Goal: Transaction & Acquisition: Purchase product/service

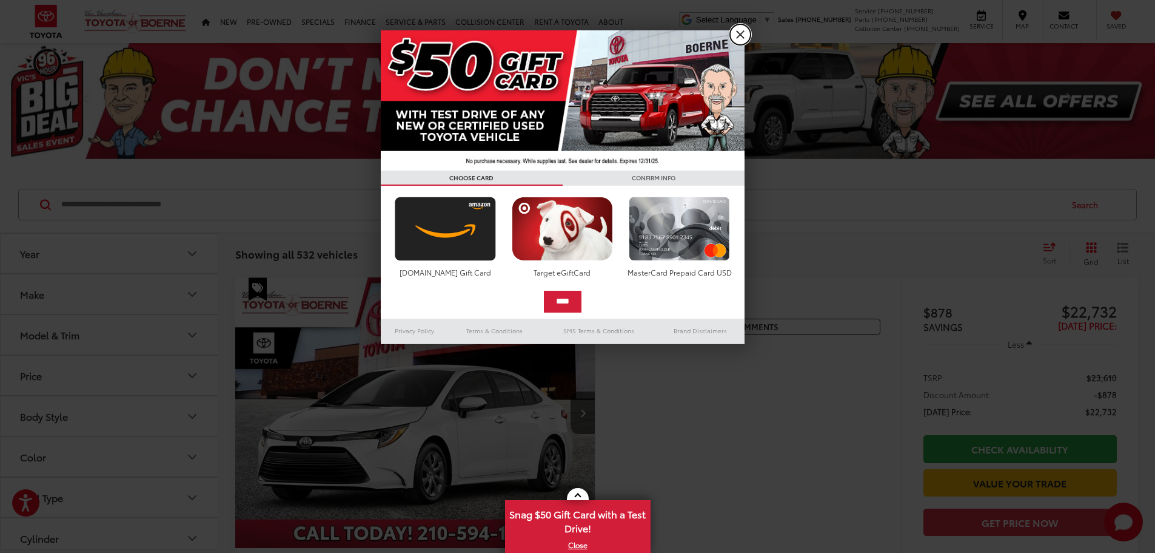
click at [735, 34] on link "X" at bounding box center [740, 34] width 21 height 21
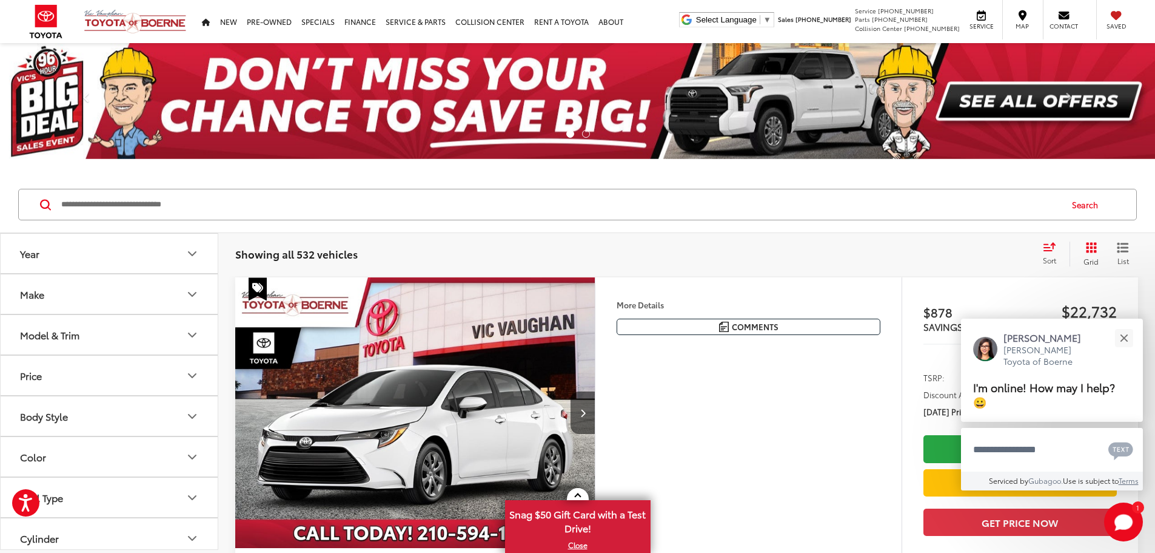
click at [85, 337] on button "Model & Trim" at bounding box center [110, 334] width 218 height 39
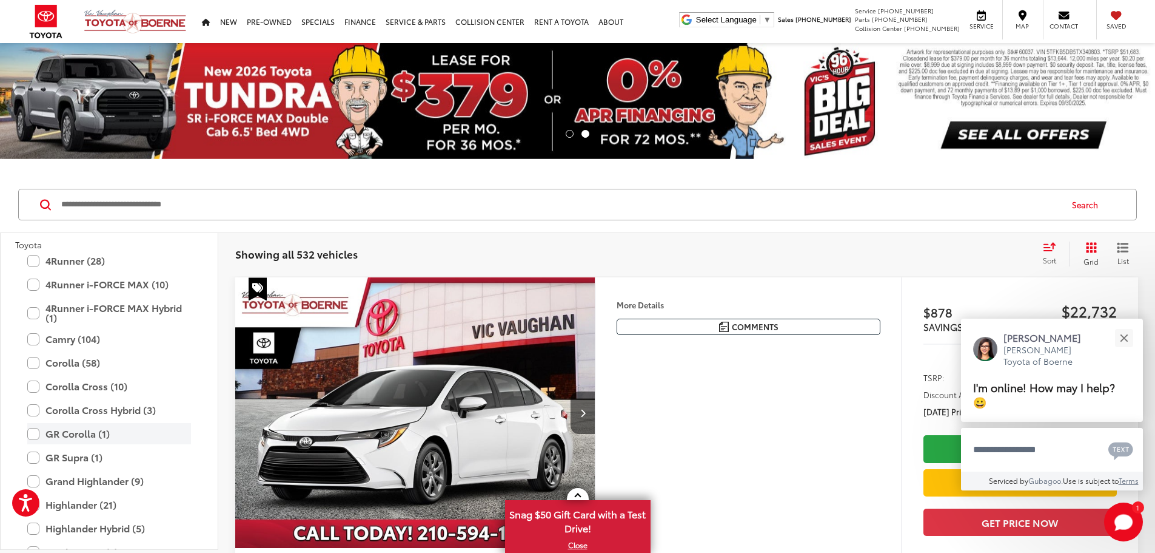
scroll to position [114, 0]
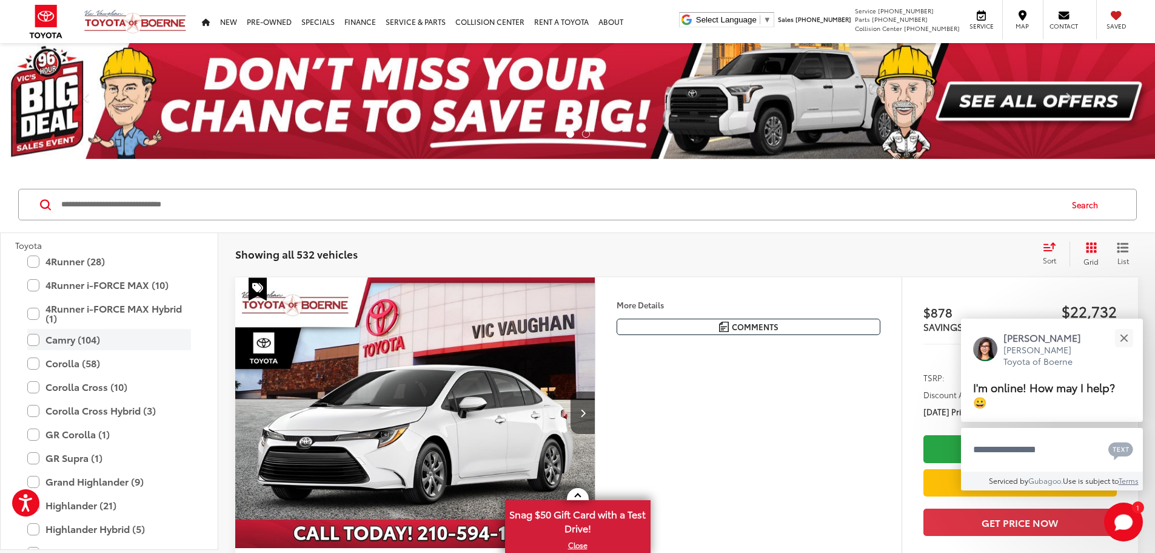
click at [71, 341] on label "Camry (104)" at bounding box center [109, 339] width 164 height 21
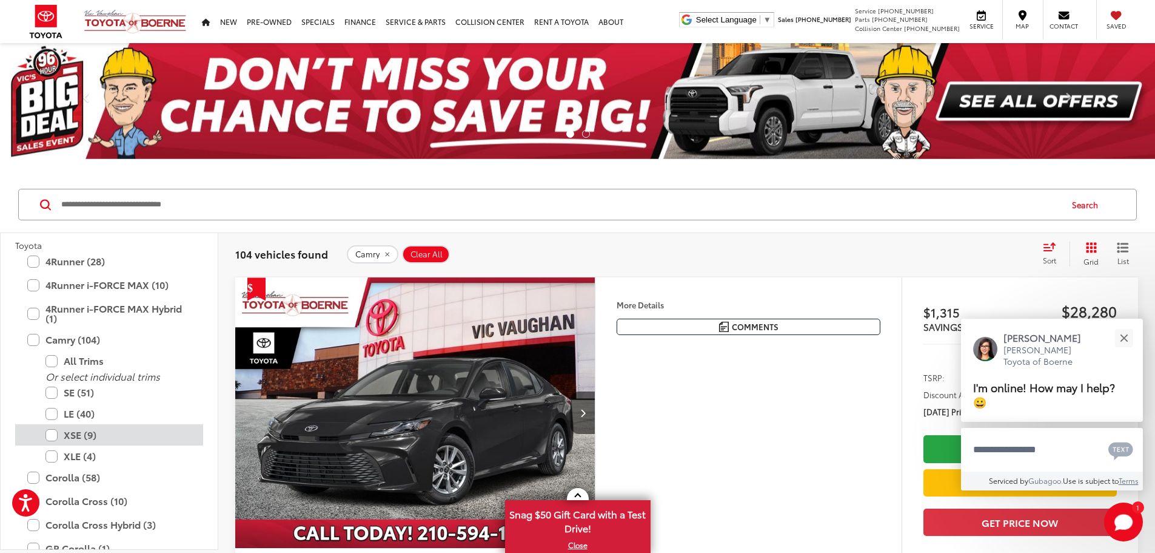
click at [58, 433] on label "XSE (9)" at bounding box center [118, 434] width 146 height 21
click at [55, 451] on label "XLE (4)" at bounding box center [118, 455] width 146 height 21
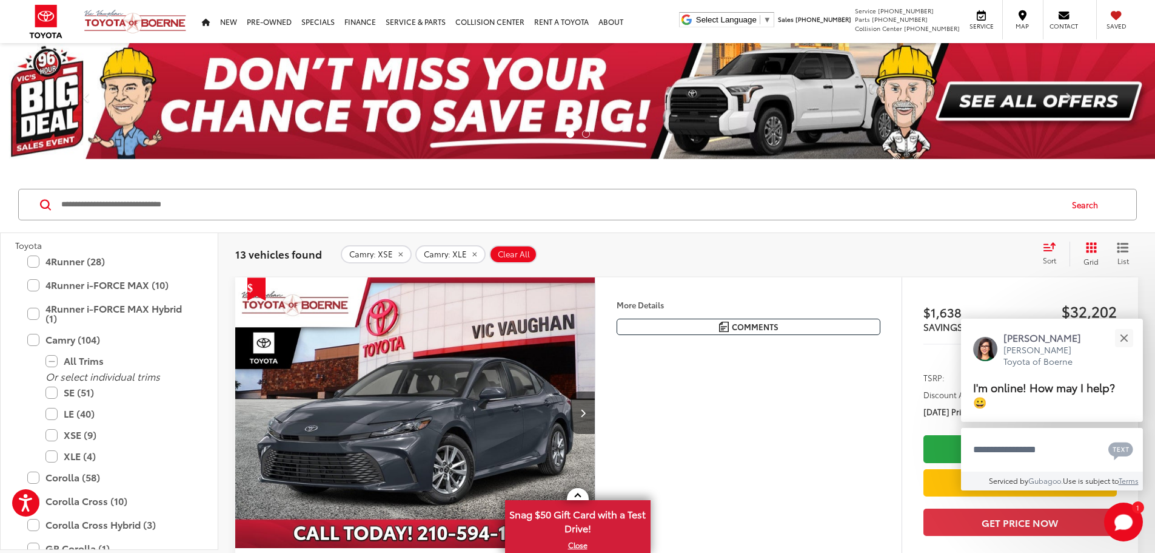
click at [1054, 259] on span "Sort" at bounding box center [1049, 260] width 13 height 10
click at [1122, 343] on button "Close" at bounding box center [1124, 338] width 26 height 26
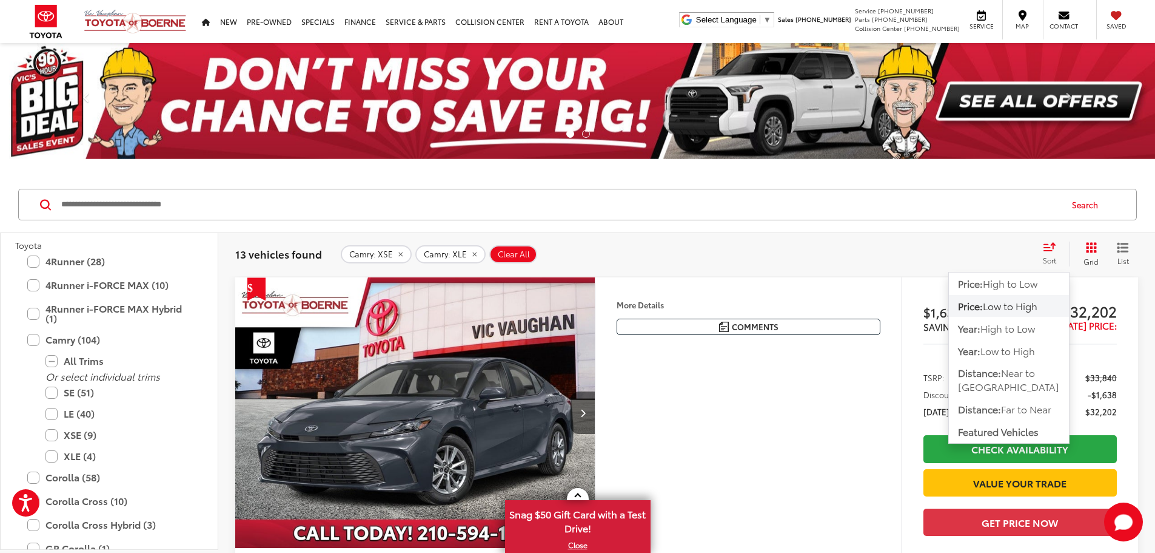
click at [1014, 303] on span "Low to High" at bounding box center [1010, 305] width 55 height 14
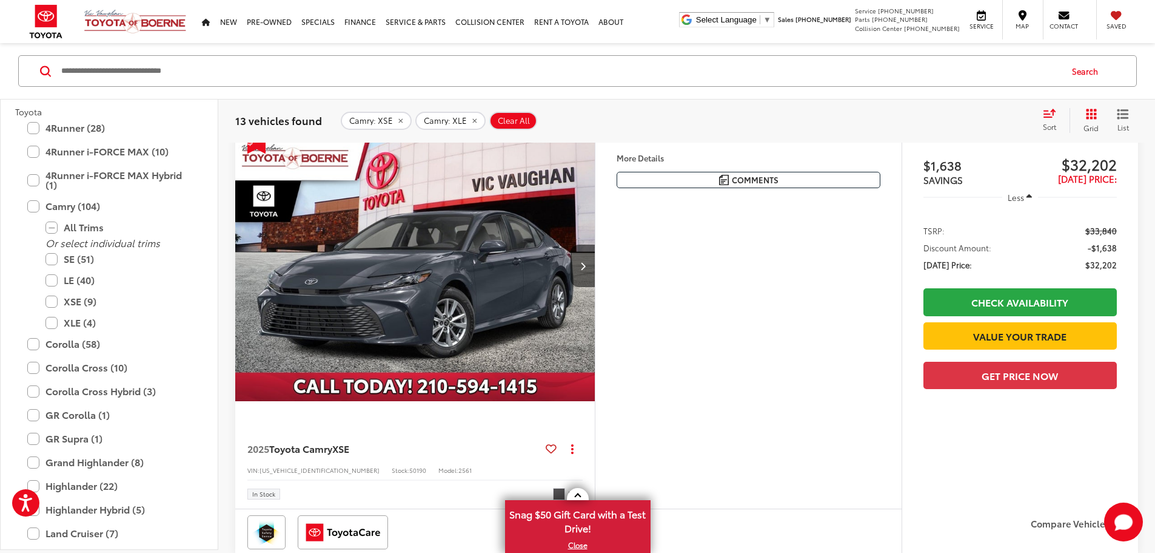
scroll to position [61, 0]
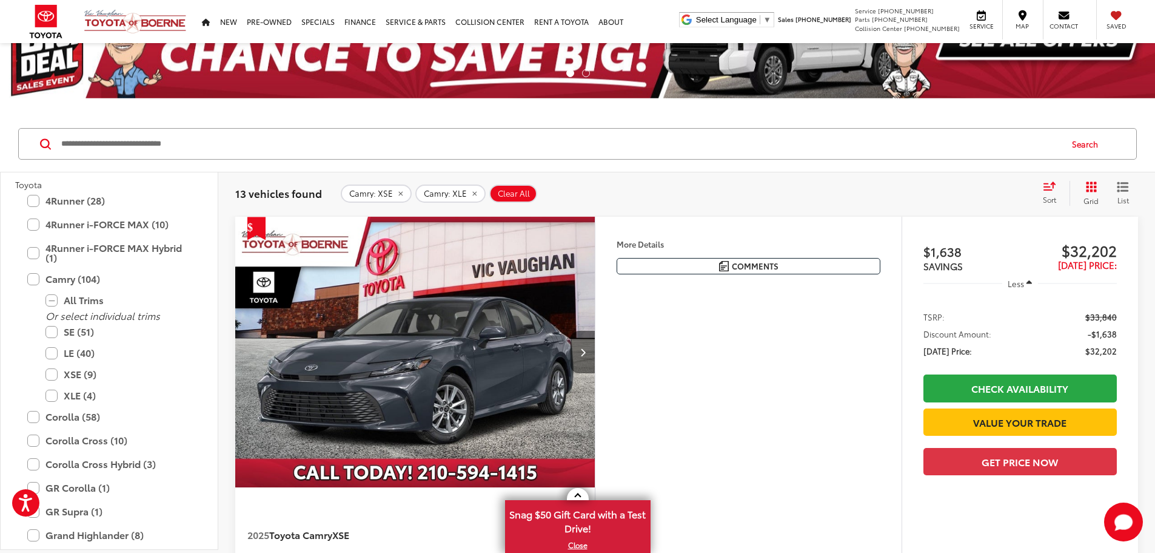
click at [595, 373] on button "Next image" at bounding box center [583, 352] width 24 height 42
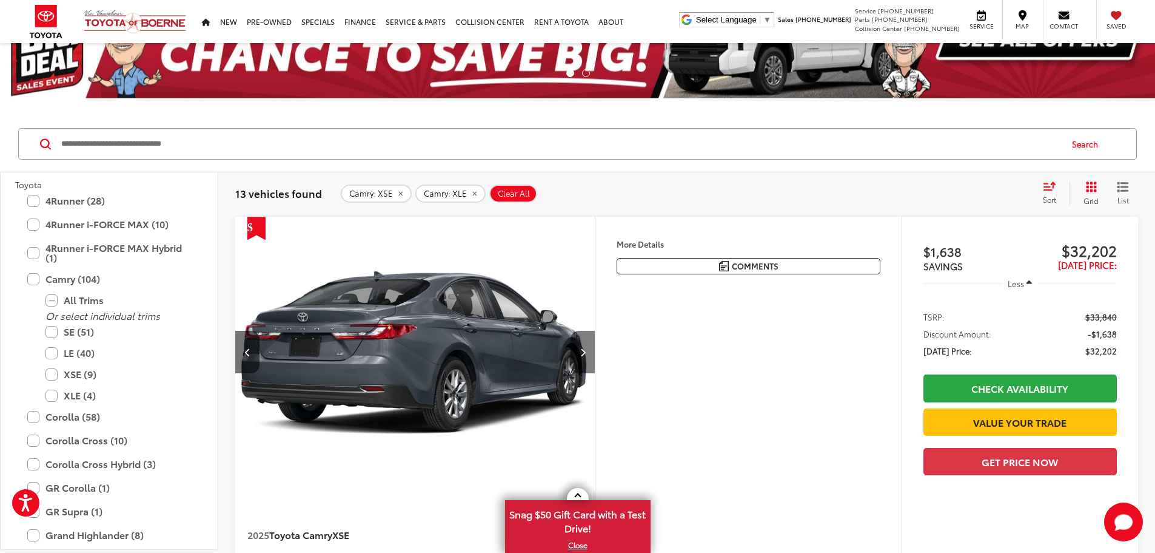
click at [595, 373] on button "Next image" at bounding box center [583, 352] width 24 height 42
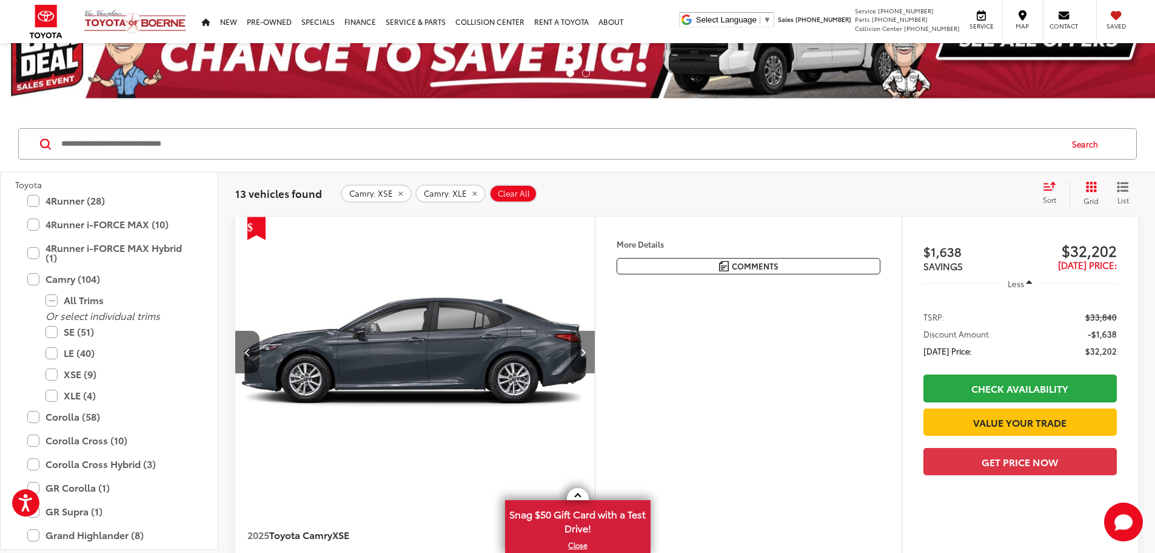
click at [595, 373] on button "Next image" at bounding box center [583, 352] width 24 height 42
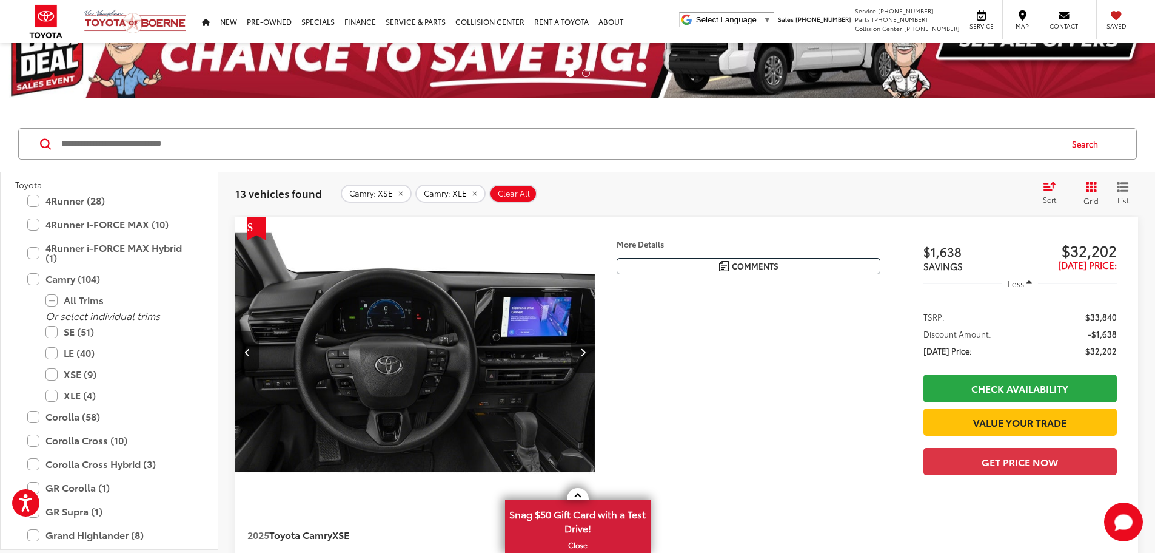
scroll to position [0, 1380]
click at [595, 373] on button "Next image" at bounding box center [583, 352] width 24 height 42
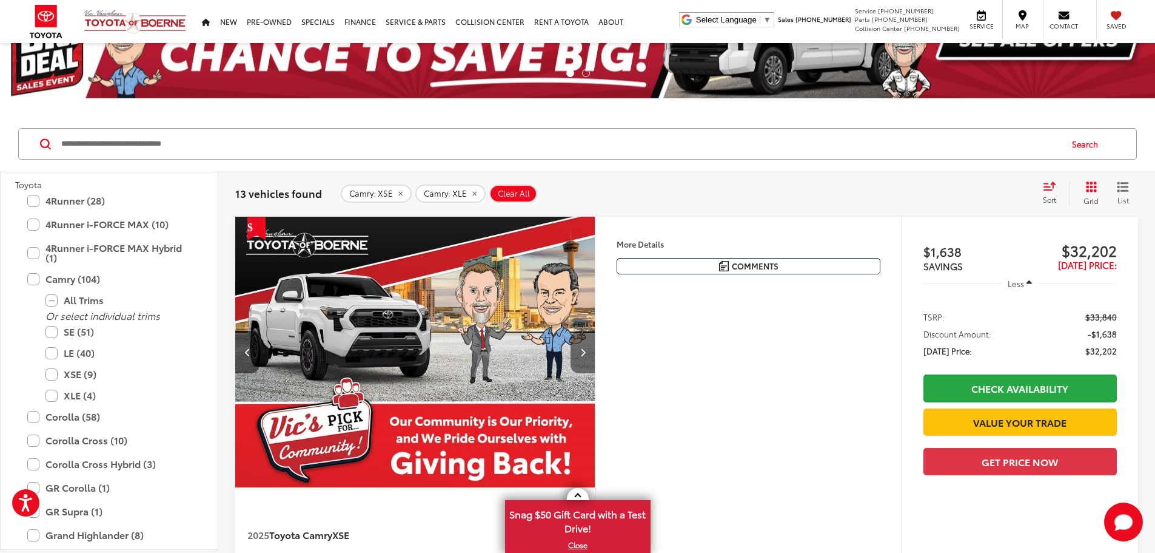
click at [595, 373] on button "Next image" at bounding box center [583, 352] width 24 height 42
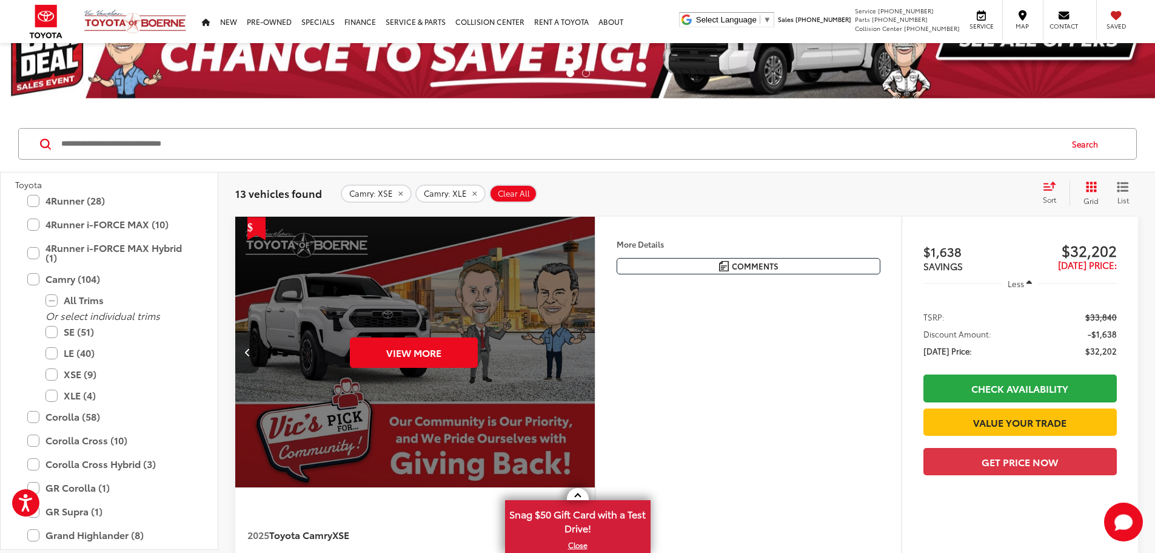
scroll to position [0, 2300]
click at [594, 386] on div "View More" at bounding box center [414, 352] width 362 height 271
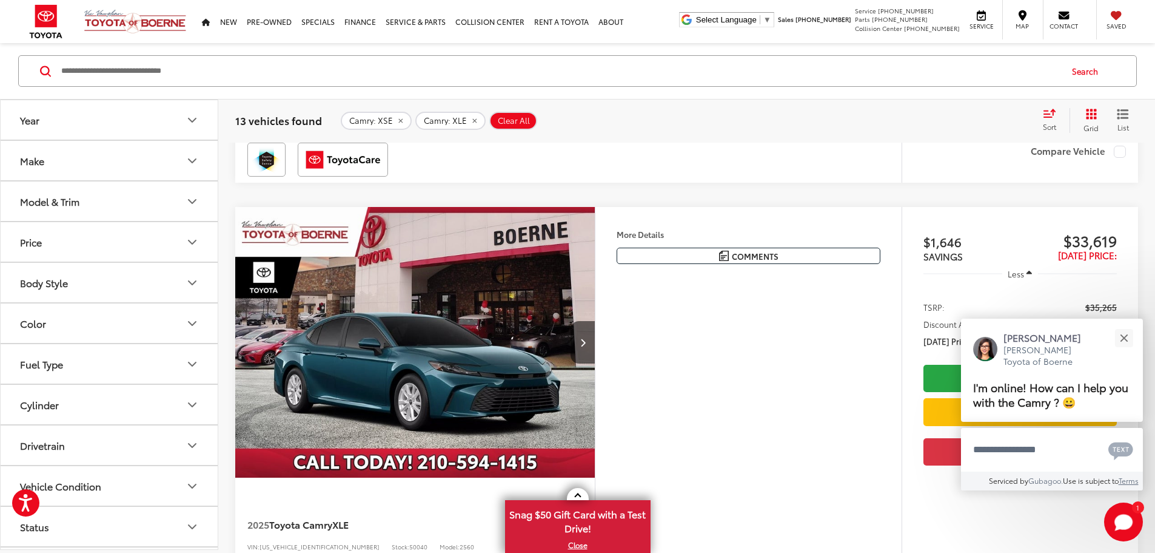
scroll to position [546, 0]
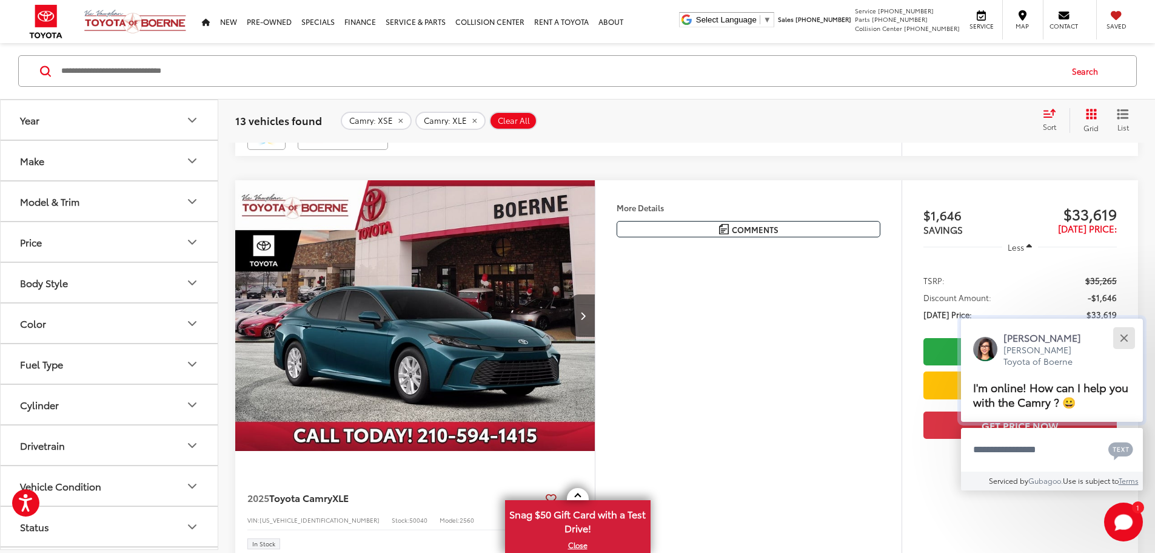
click at [1131, 331] on button "Close" at bounding box center [1124, 338] width 26 height 26
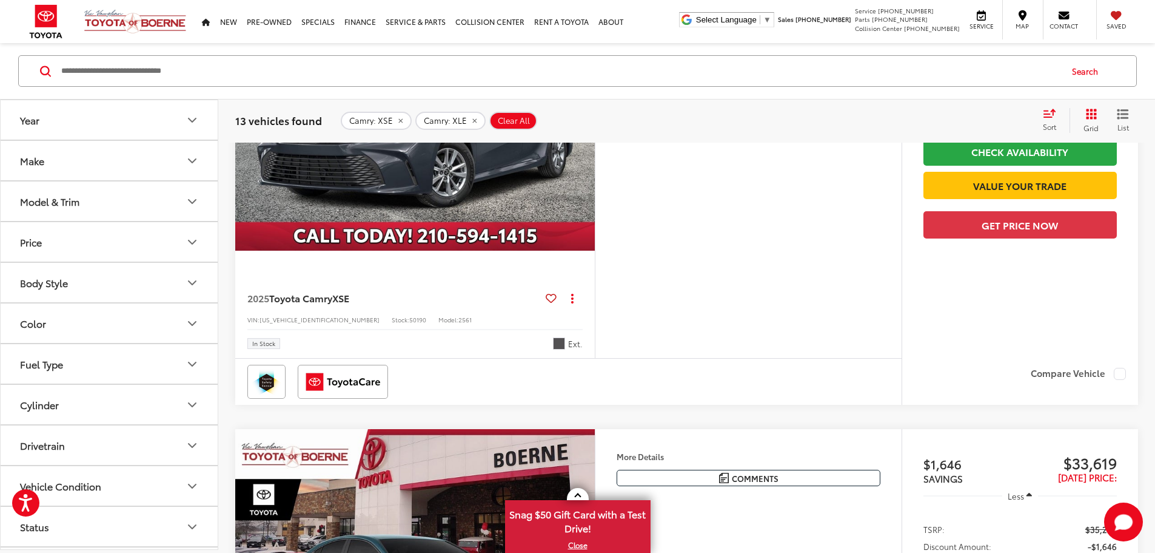
scroll to position [303, 0]
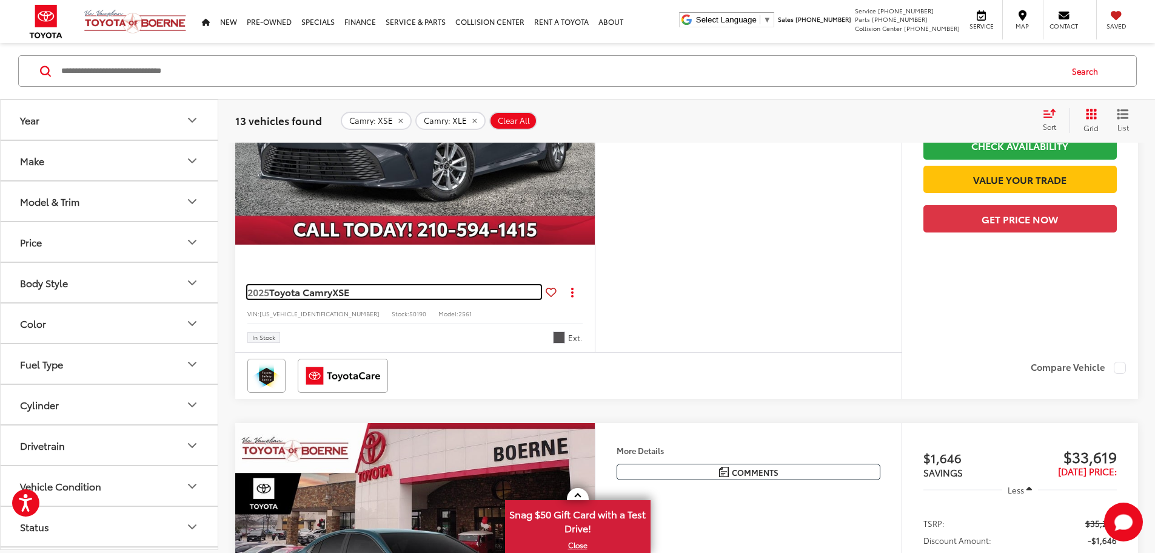
click at [309, 298] on span "Toyota Camry" at bounding box center [300, 291] width 63 height 14
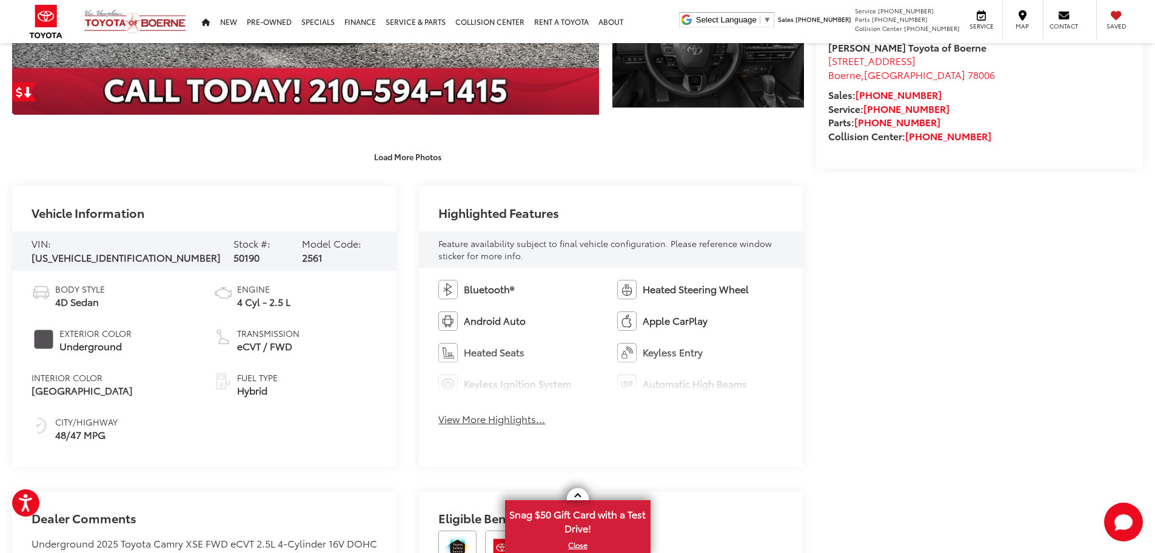
click at [471, 422] on button "View More Highlights..." at bounding box center [492, 419] width 107 height 14
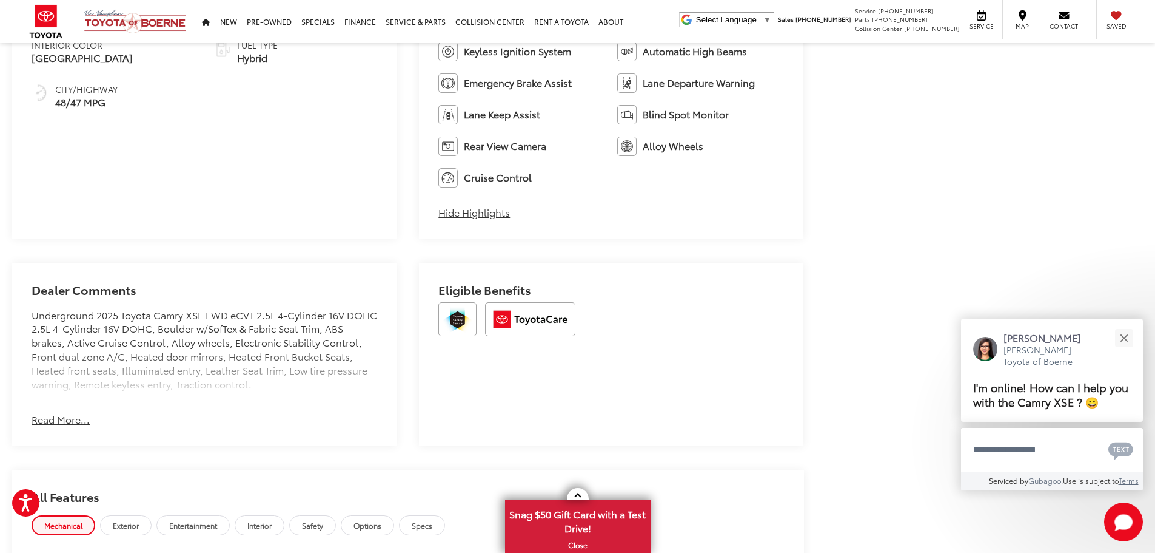
scroll to position [846, 0]
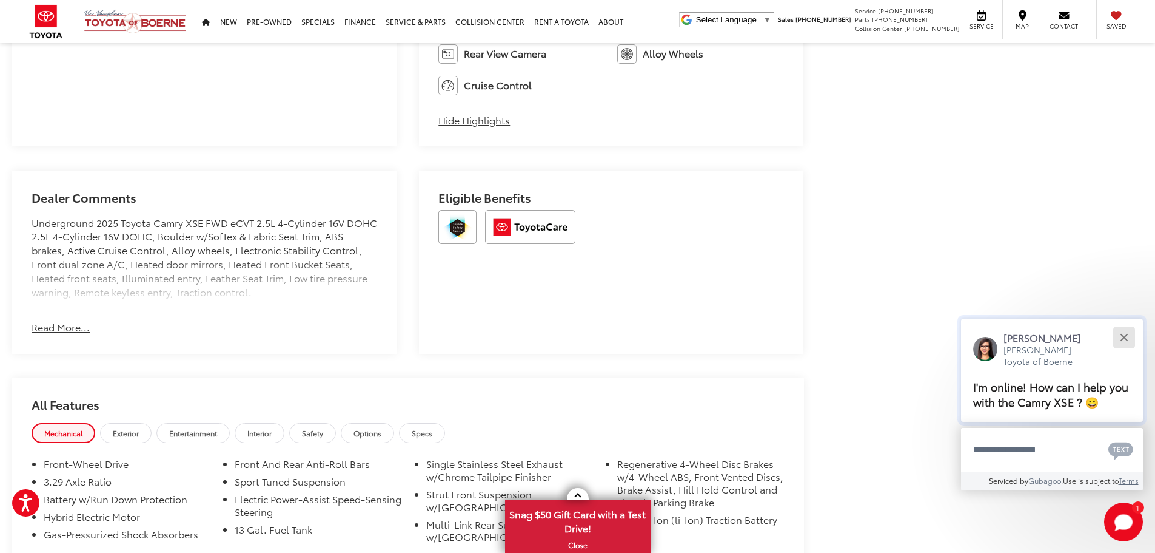
click at [1120, 338] on button "Close" at bounding box center [1124, 338] width 26 height 26
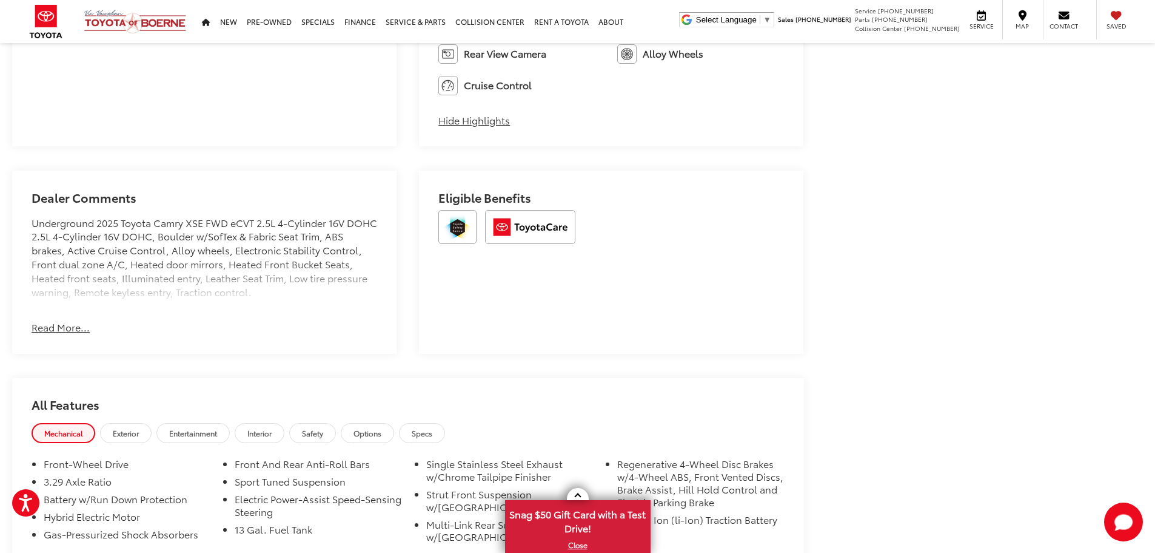
click at [73, 334] on button "Read More..." at bounding box center [61, 327] width 58 height 14
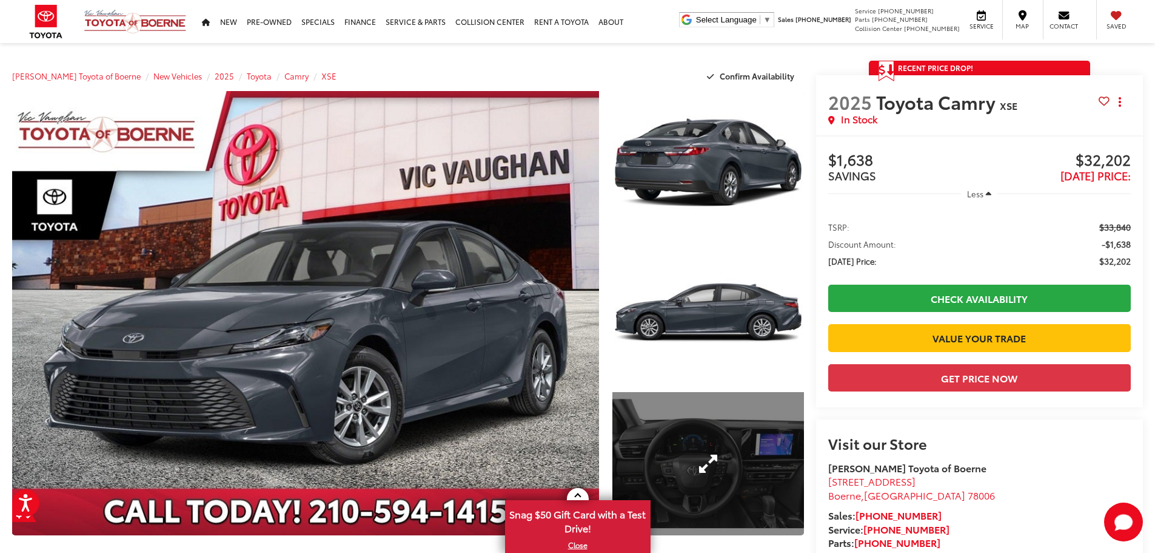
scroll to position [0, 0]
